Goal: Information Seeking & Learning: Learn about a topic

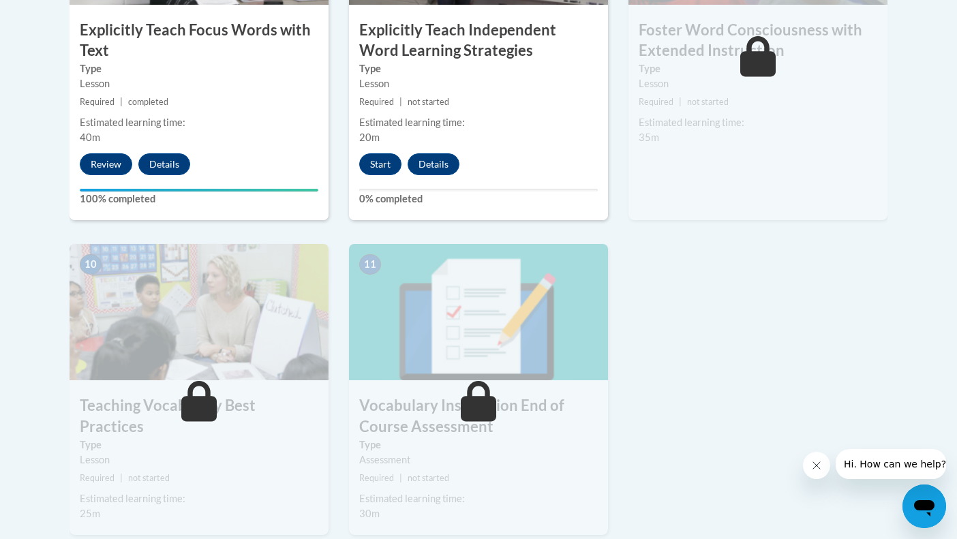
scroll to position [1344, 0]
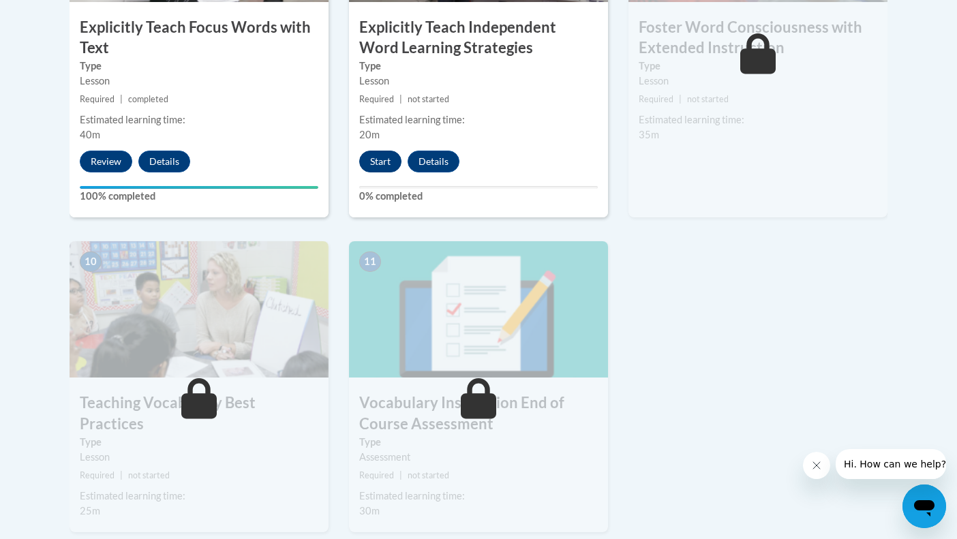
click at [380, 151] on button "Start" at bounding box center [380, 162] width 42 height 22
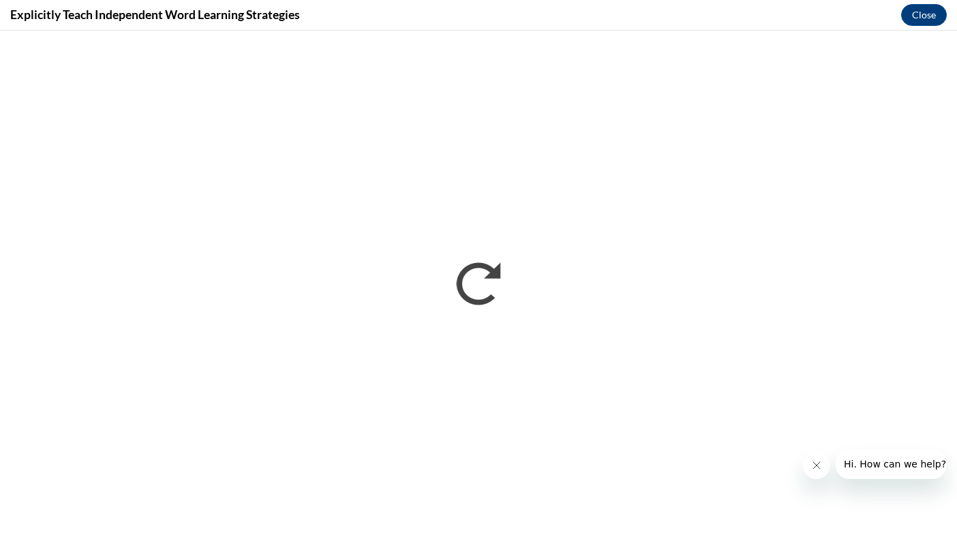
scroll to position [0, 0]
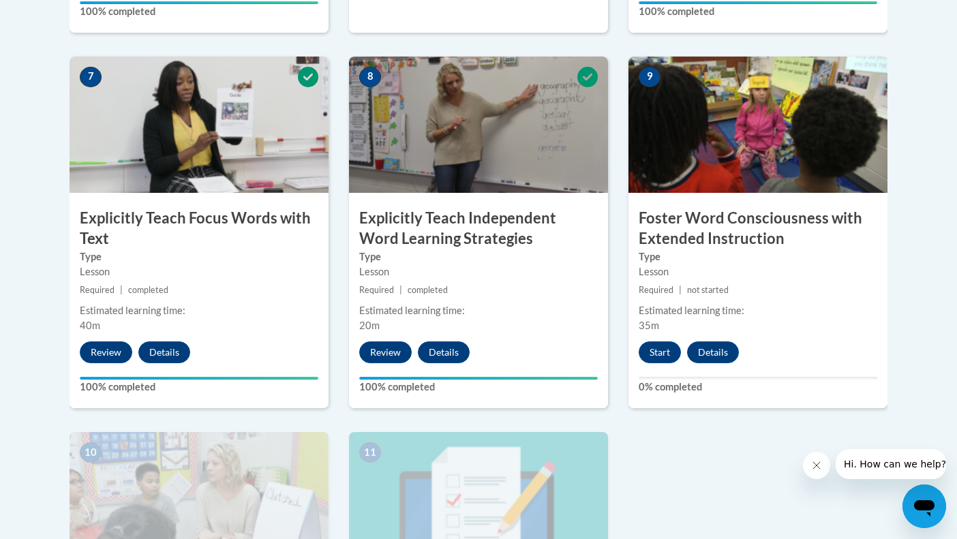
scroll to position [1154, 0]
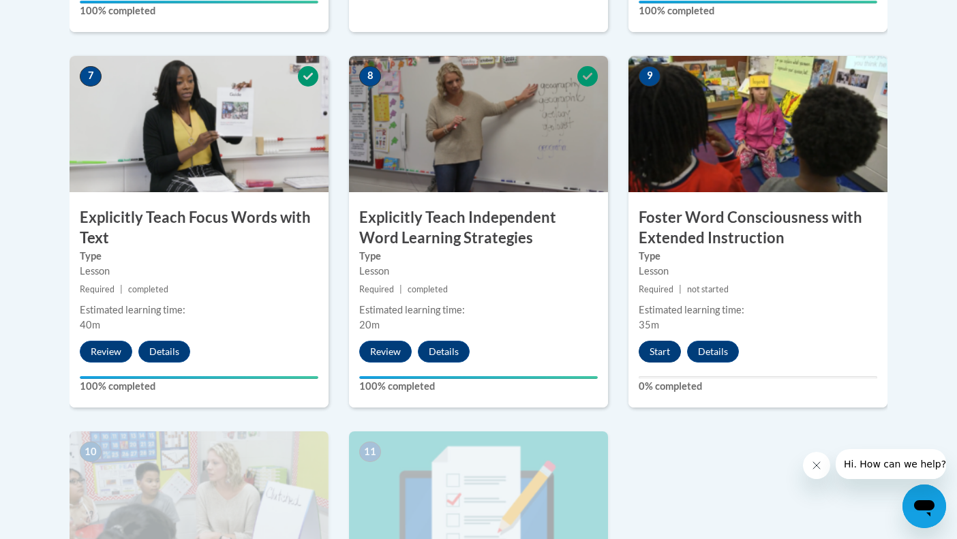
click at [660, 352] on button "Start" at bounding box center [660, 352] width 42 height 22
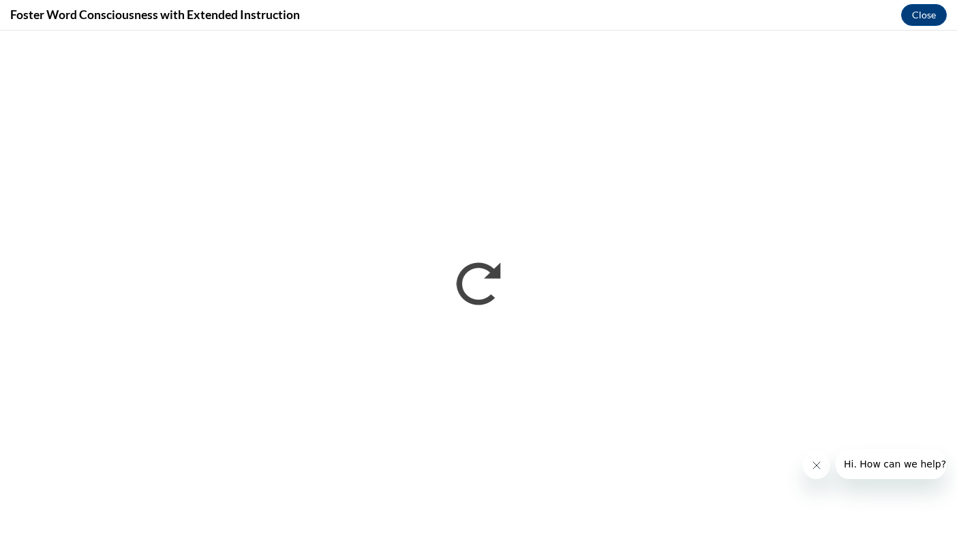
scroll to position [0, 0]
